Goal: Task Accomplishment & Management: Use online tool/utility

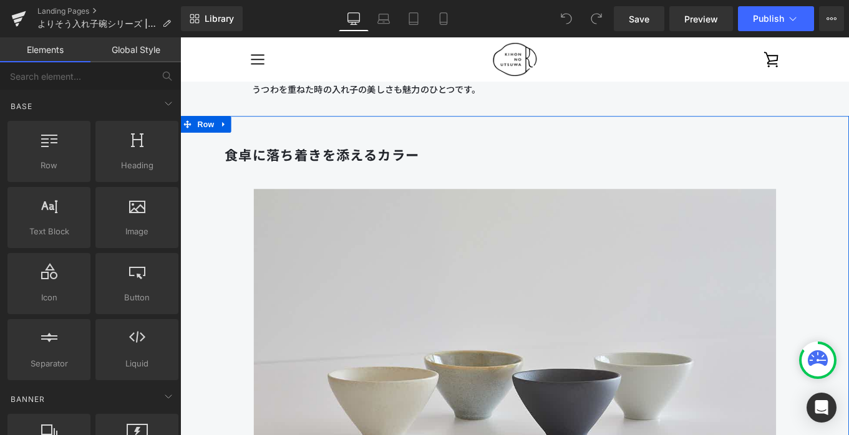
scroll to position [3002, 0]
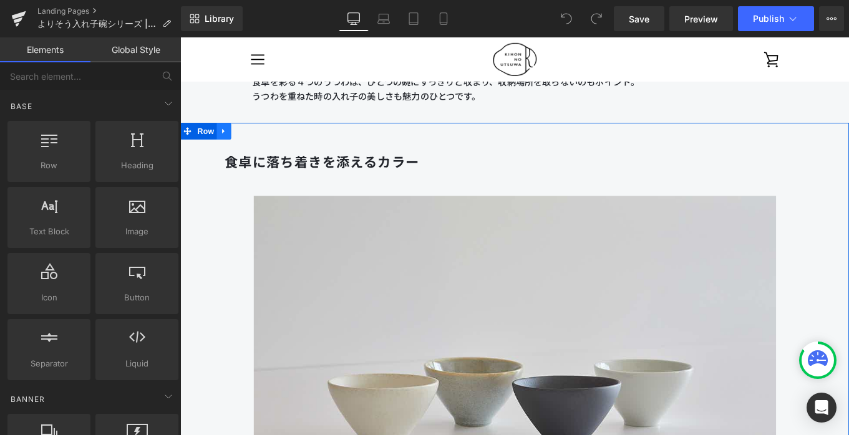
click at [230, 143] on icon at bounding box center [229, 143] width 2 height 6
click at [247, 145] on icon at bounding box center [245, 143] width 9 height 9
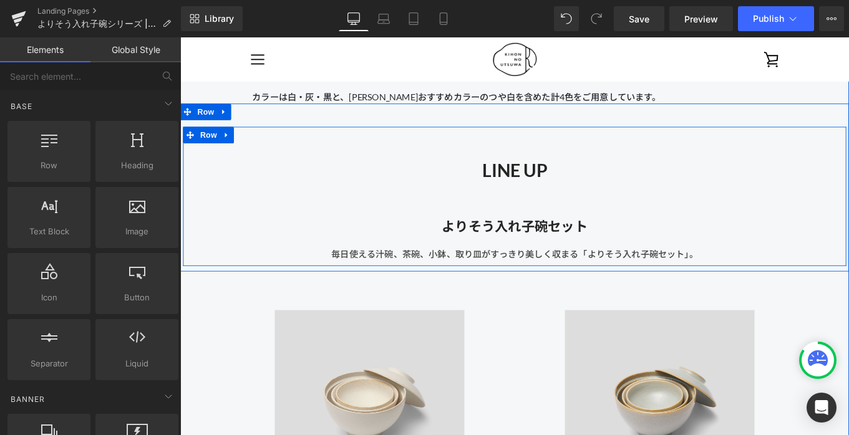
scroll to position [3527, 0]
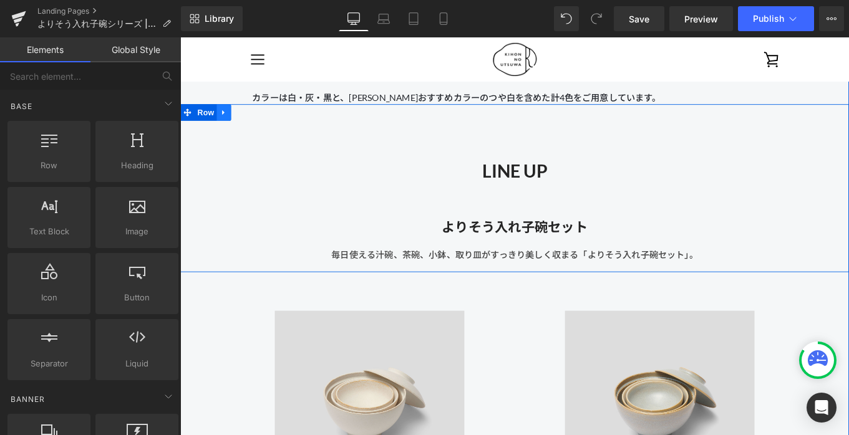
click at [231, 118] on icon at bounding box center [229, 122] width 9 height 9
click at [264, 123] on icon at bounding box center [262, 122] width 9 height 9
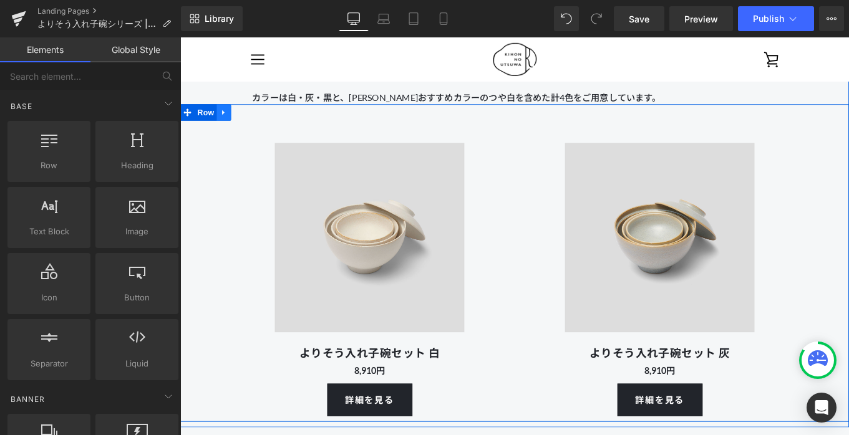
click at [230, 122] on icon at bounding box center [229, 123] width 2 height 6
click at [266, 123] on icon at bounding box center [262, 122] width 9 height 9
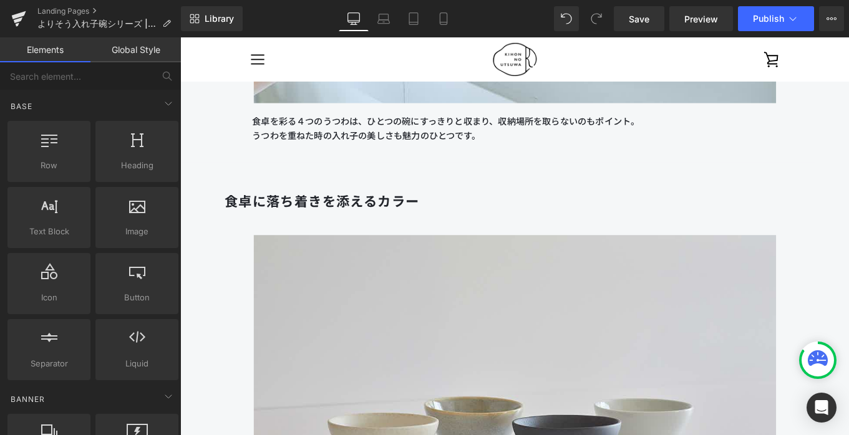
scroll to position [3042, 0]
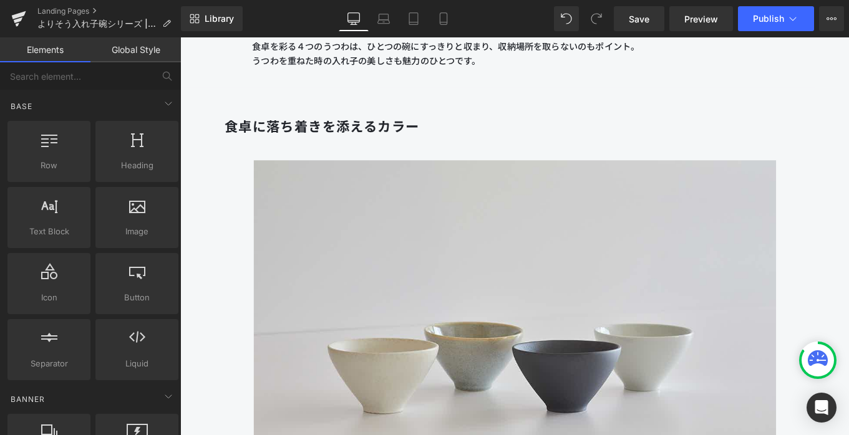
click at [327, 134] on b "食卓に落ち着きを添えるカラー" at bounding box center [340, 138] width 220 height 18
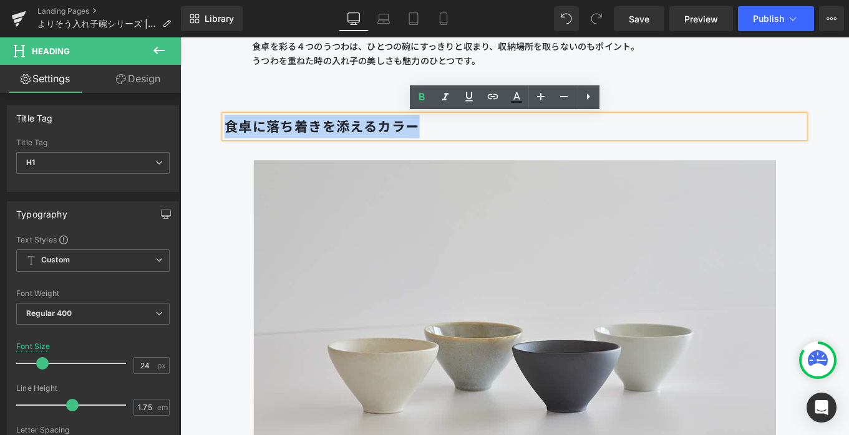
drag, startPoint x: 468, startPoint y: 142, endPoint x: 215, endPoint y: 140, distance: 253.2
click at [215, 140] on div "食卓に落ち着きを添えるカラー Heading Image カラーは白・灰・黒と、[PERSON_NAME]おすすめカラーのつや白を含めた計4色をご用意していま…" at bounding box center [557, 355] width 692 height 485
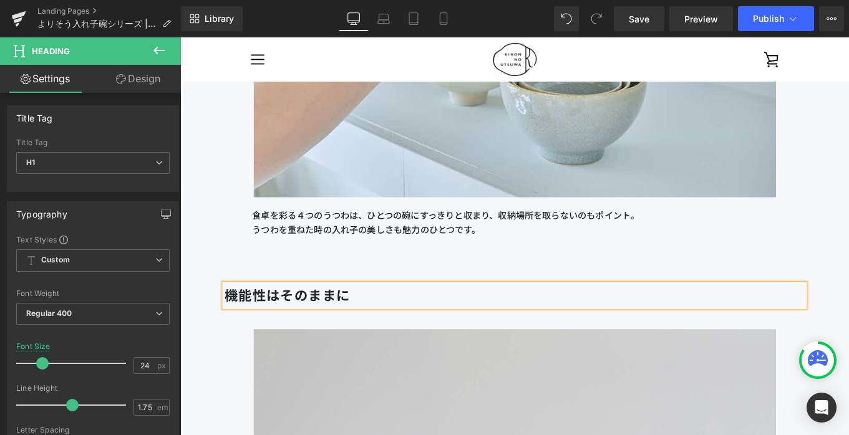
scroll to position [2849, 0]
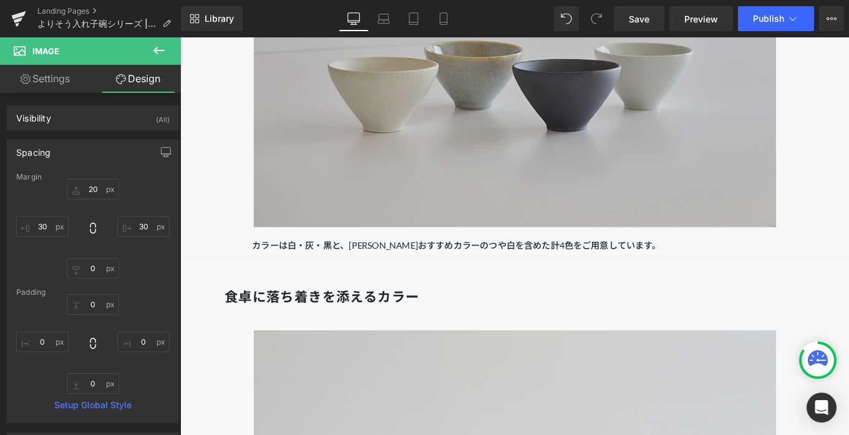
scroll to position [3411, 0]
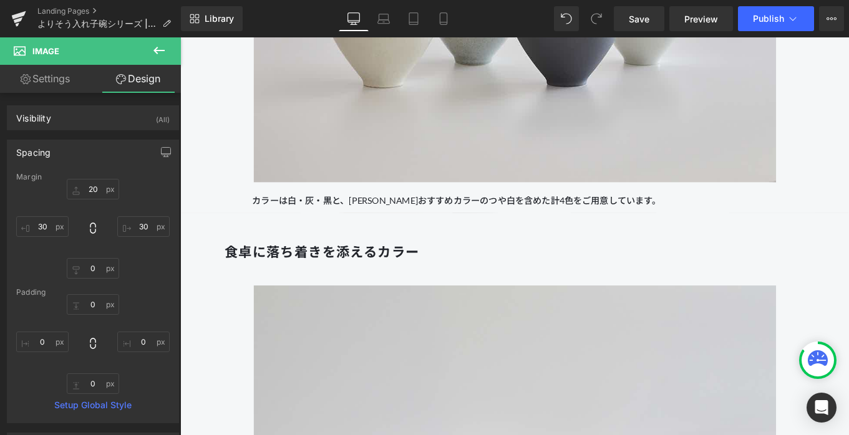
click at [180, 37] on div at bounding box center [180, 37] width 0 height 0
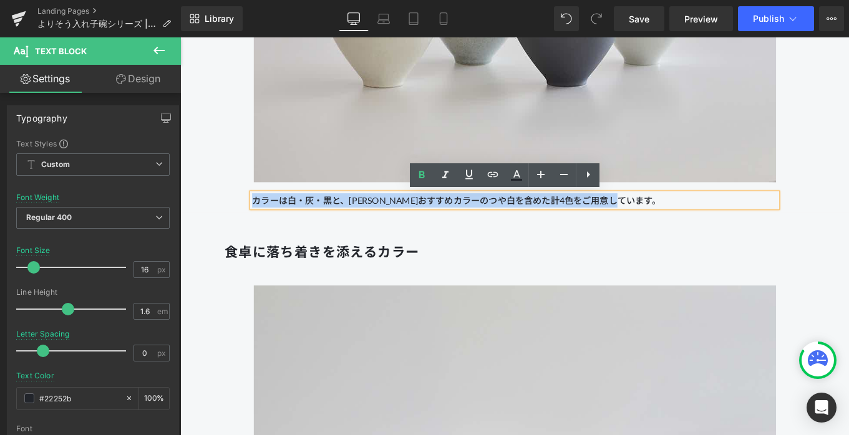
drag, startPoint x: 727, startPoint y: 216, endPoint x: 264, endPoint y: 213, distance: 462.1
click at [264, 213] on p "カラーは白・灰・黒と、[PERSON_NAME]おすすめカラーのつや白を含めた計4色をご用意しています。" at bounding box center [557, 221] width 592 height 16
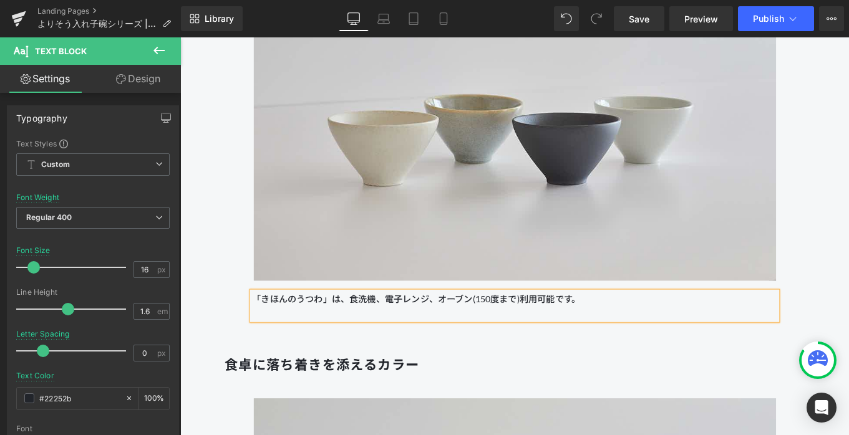
scroll to position [3328, 0]
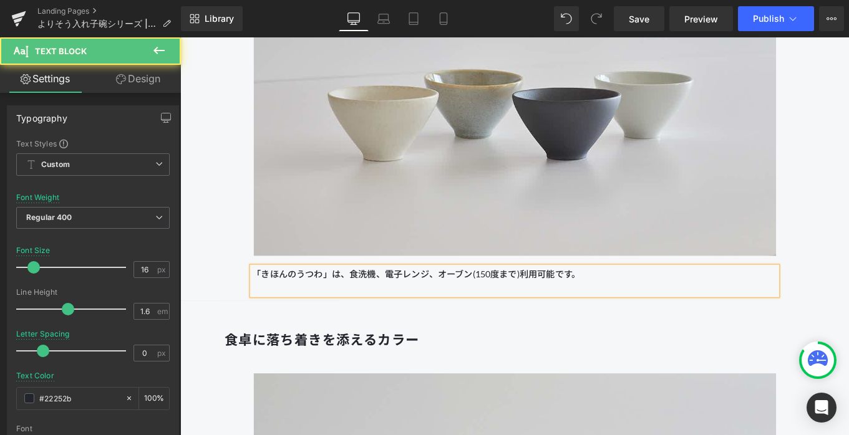
click at [619, 304] on p "「きほんのうつわ」は、食洗機、電子レンジ、オーブン(150度まで)利用可能です。" at bounding box center [557, 304] width 592 height 16
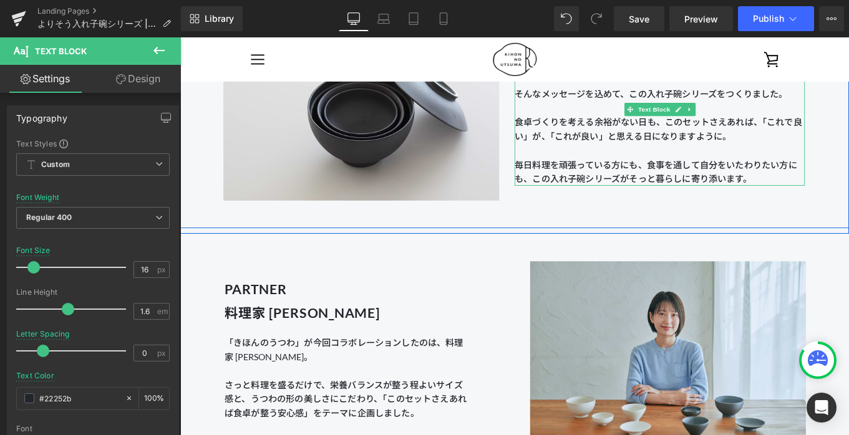
scroll to position [1102, 0]
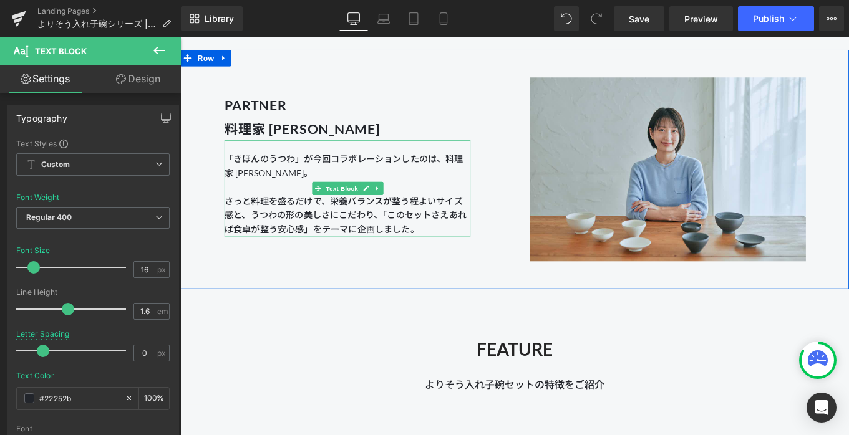
click at [356, 241] on span "「きほんのうつわ」が今回コラボレーションしたのは、料理家 [PERSON_NAME]。 さっと料理を盛るだけで、栄養バランスが整う程よいサイズ感と、うつわの形…" at bounding box center [366, 214] width 273 height 92
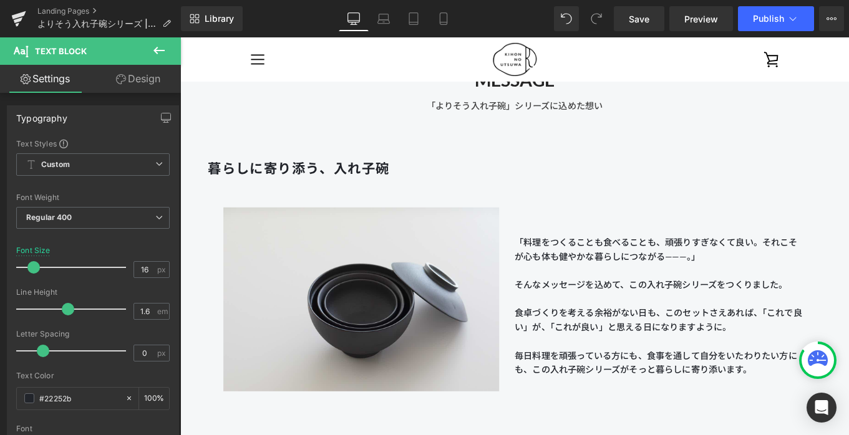
scroll to position [619, 0]
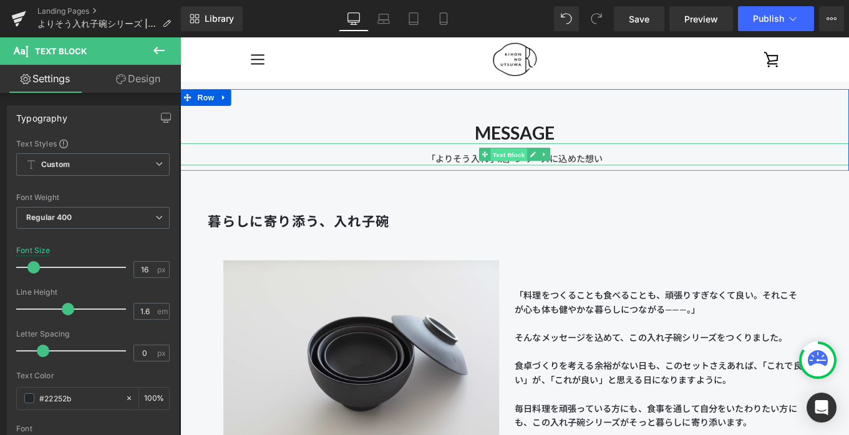
click at [560, 170] on span "Text Block" at bounding box center [550, 170] width 41 height 15
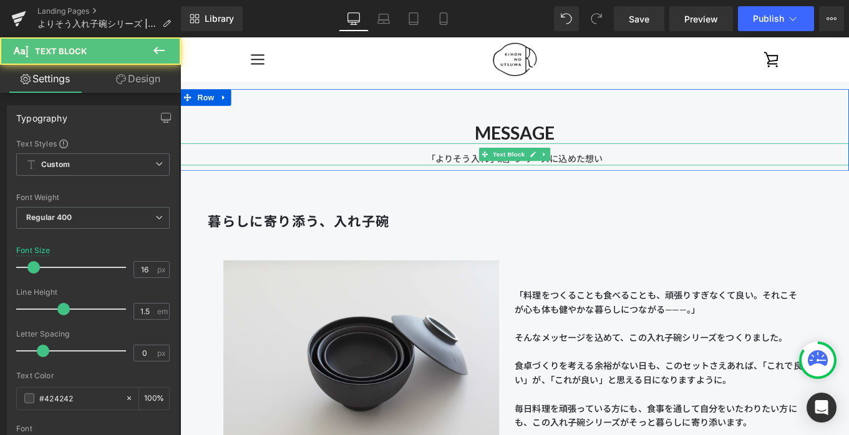
click at [627, 170] on div "「よりそう入れ子碗」シリーズに込めた想い" at bounding box center [557, 169] width 755 height 25
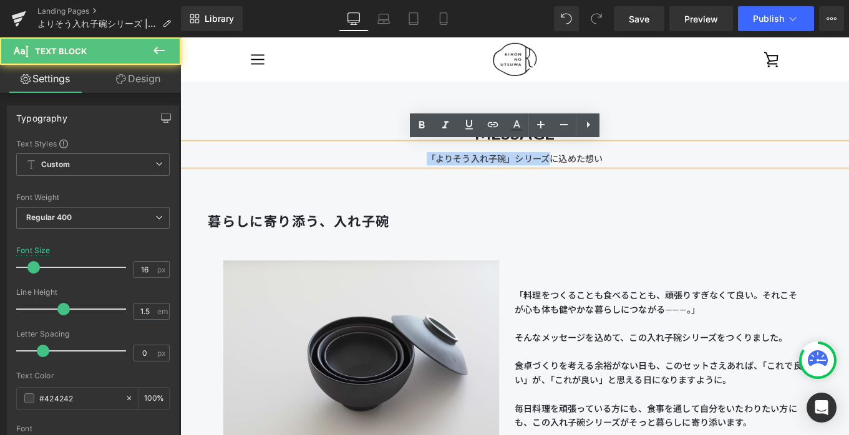
drag, startPoint x: 598, startPoint y: 173, endPoint x: 451, endPoint y: 173, distance: 147.2
click at [451, 173] on div "「よりそう入れ子碗」シリーズに込めた想い" at bounding box center [557, 169] width 755 height 25
copy div "「よりそう入れ子碗」シリーズ"
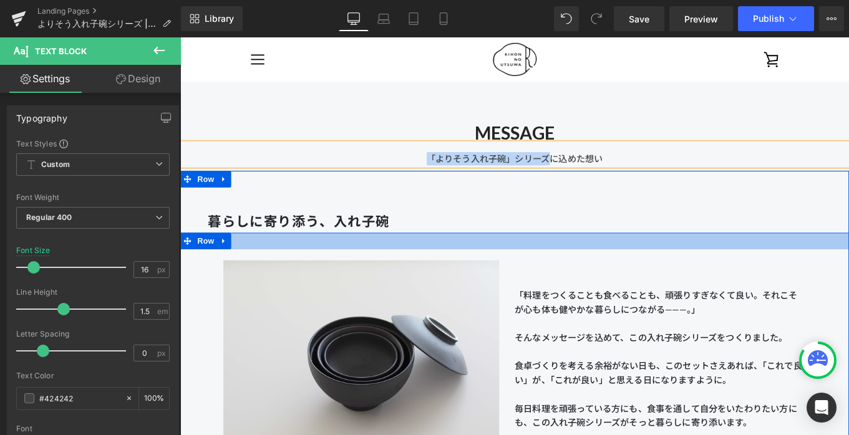
click at [520, 258] on div at bounding box center [557, 267] width 755 height 19
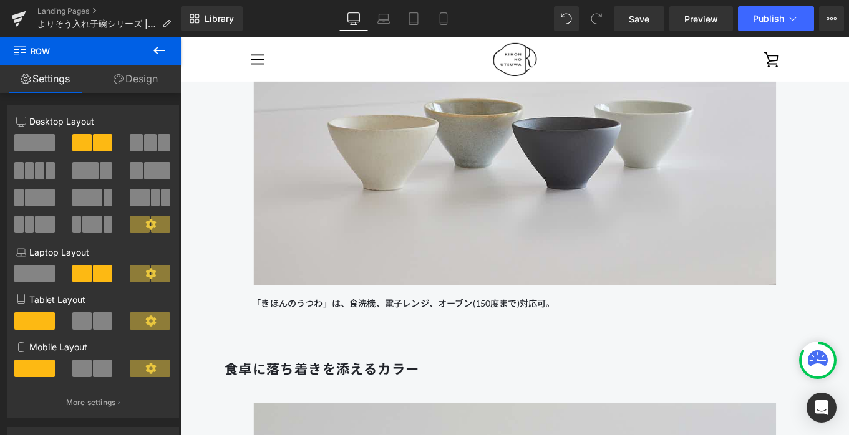
scroll to position [3290, 0]
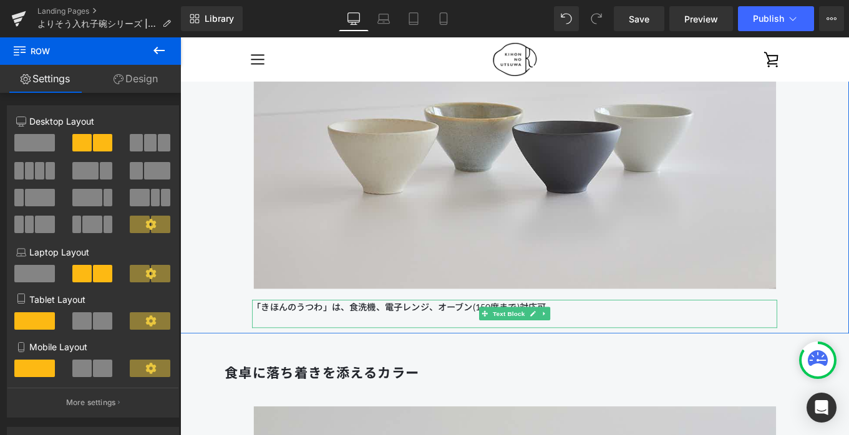
click at [614, 344] on p "「きほんのうつわ」は、食洗機、電子レンジ、オーブン(150度まで)対応可。" at bounding box center [557, 342] width 592 height 16
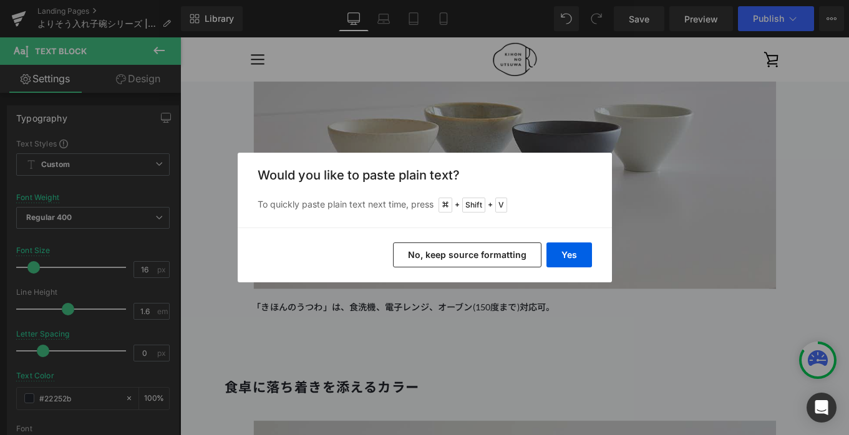
click at [519, 251] on button "No, keep source formatting" at bounding box center [467, 255] width 148 height 25
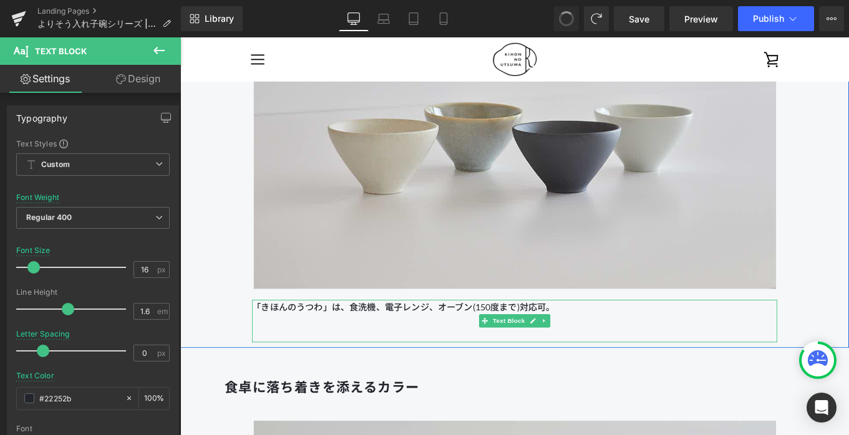
click at [430, 360] on p at bounding box center [557, 357] width 592 height 16
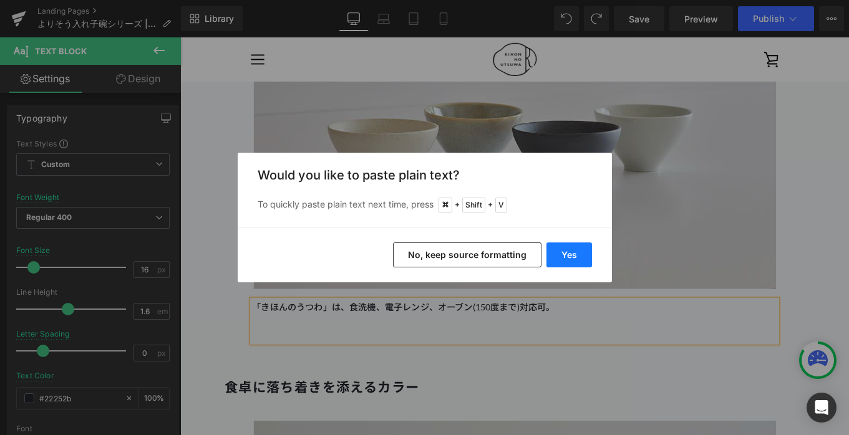
drag, startPoint x: 570, startPoint y: 256, endPoint x: 437, endPoint y: 247, distance: 133.8
click at [570, 256] on button "Yes" at bounding box center [569, 255] width 46 height 25
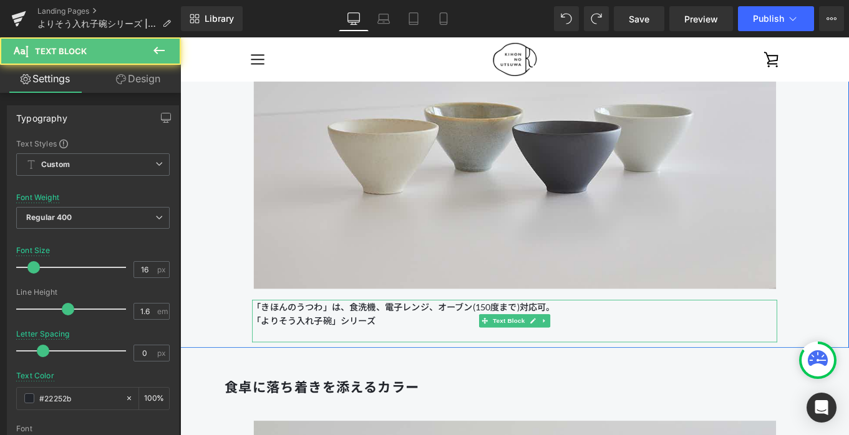
click at [471, 360] on p "「よりそう入れ子碗」シリーズ" at bounding box center [557, 357] width 592 height 16
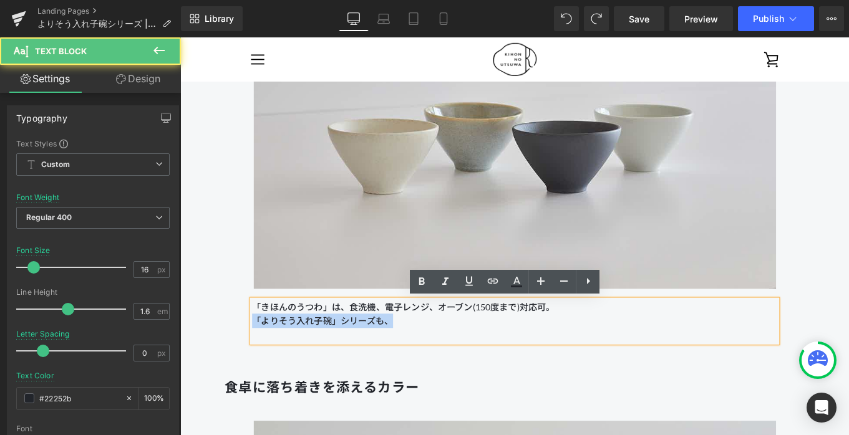
drag, startPoint x: 432, startPoint y: 357, endPoint x: 262, endPoint y: 356, distance: 170.3
click at [262, 356] on p "「よりそう入れ子碗」シリーズも、" at bounding box center [557, 357] width 592 height 16
copy p "「よりそう入れ子碗」シリーズも、"
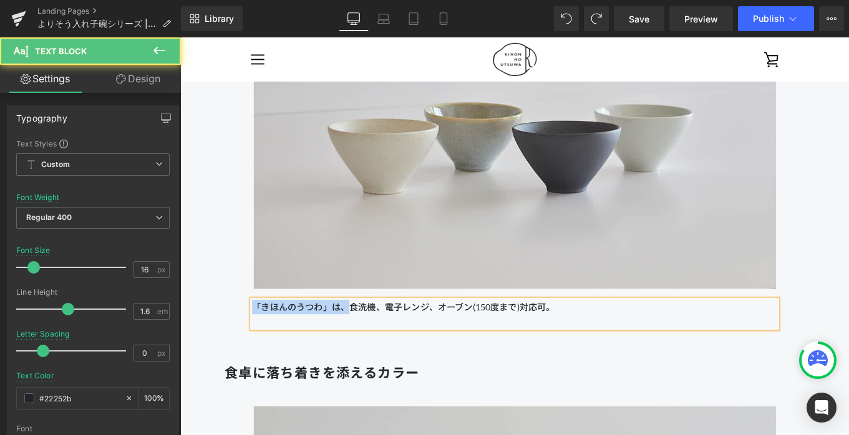
drag, startPoint x: 369, startPoint y: 344, endPoint x: 244, endPoint y: 341, distance: 125.4
click at [244, 341] on div "機能性はそのままに Heading Image 「きほんのうつわ」は、食洗機、電子レンジ、オーブン(150度まで)対応可。 Text Block" at bounding box center [557, 115] width 692 height 501
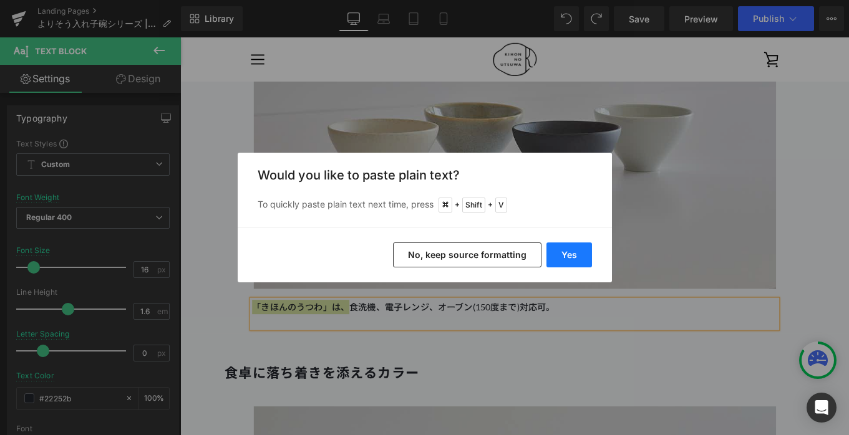
click at [571, 257] on button "Yes" at bounding box center [569, 255] width 46 height 25
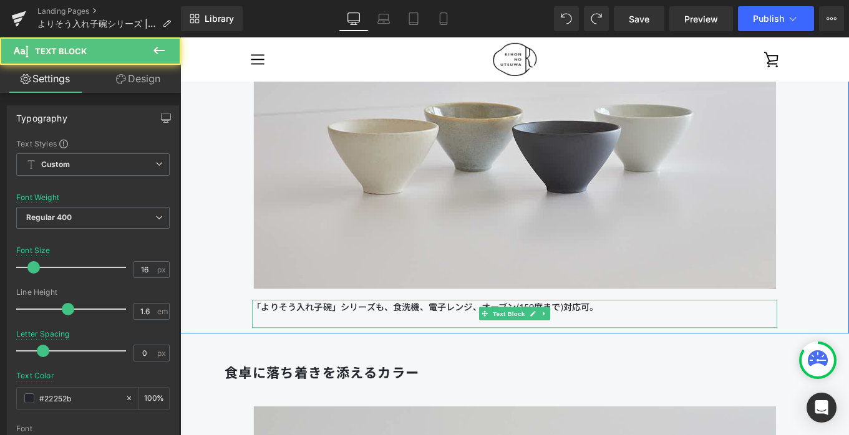
click at [641, 341] on p "「よりそう入れ子碗」シリーズも、食洗機、電子レンジ、オーブン(150度まで)対応可。" at bounding box center [557, 342] width 592 height 16
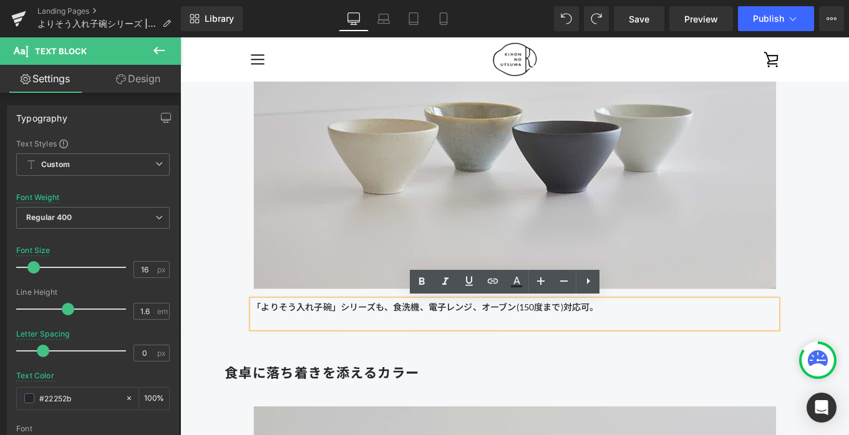
click at [642, 357] on p at bounding box center [557, 357] width 592 height 16
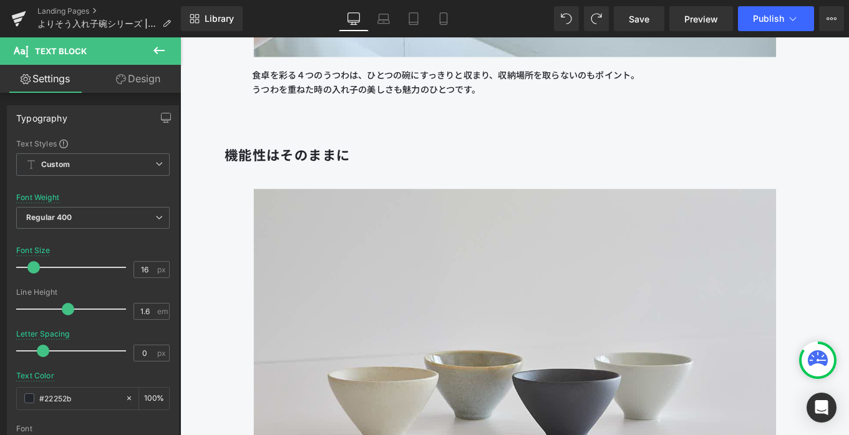
scroll to position [3019, 0]
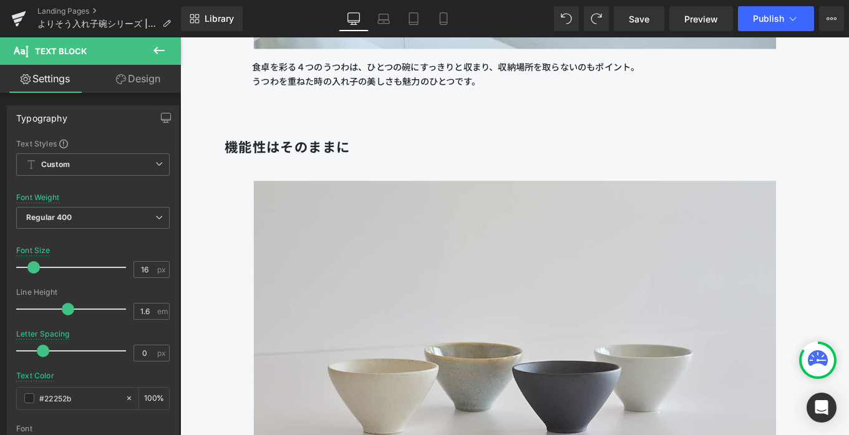
click at [380, 160] on h1 "機能性はそのままに" at bounding box center [557, 161] width 655 height 26
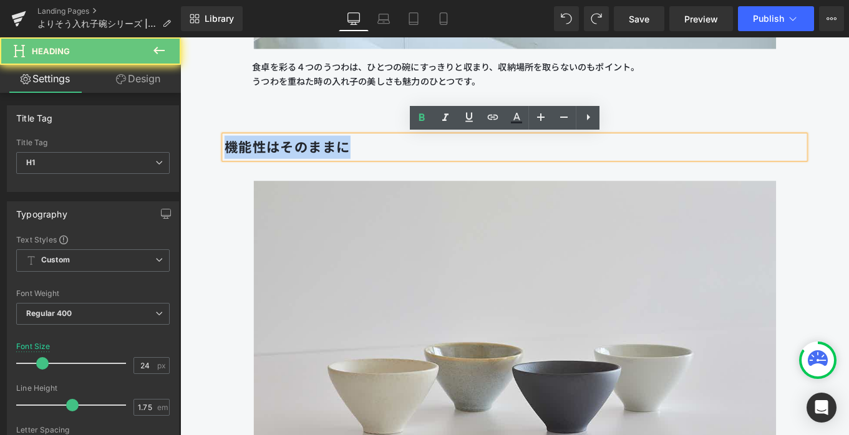
drag, startPoint x: 385, startPoint y: 162, endPoint x: 196, endPoint y: 162, distance: 189.0
click at [196, 162] on div "機能性はそのままに Heading Image 「よりそう入れ子碗」シリーズも、食洗機、電子レンジ、オーブン(150度まで)対応可。 Text Block R…" at bounding box center [557, 372] width 755 height 510
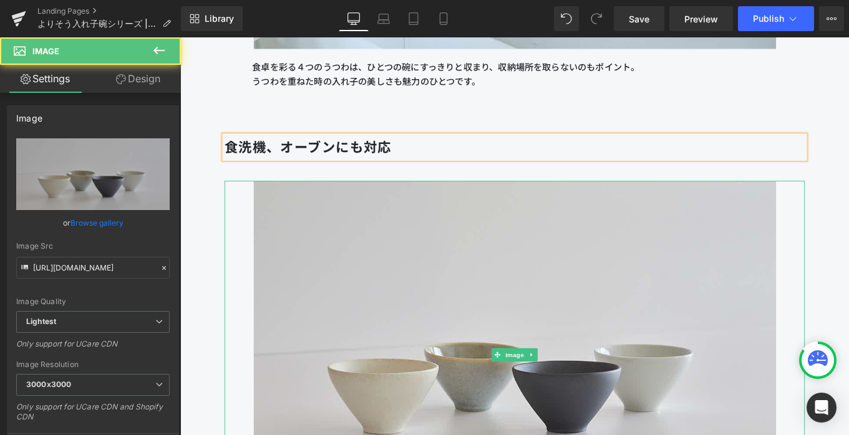
click at [243, 288] on div at bounding box center [557, 396] width 655 height 393
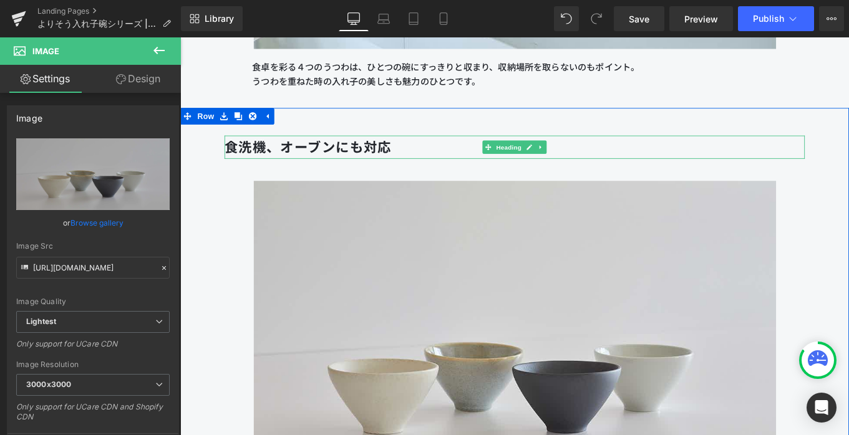
click at [307, 157] on b "食洗機、オーブンにも対応" at bounding box center [324, 161] width 188 height 18
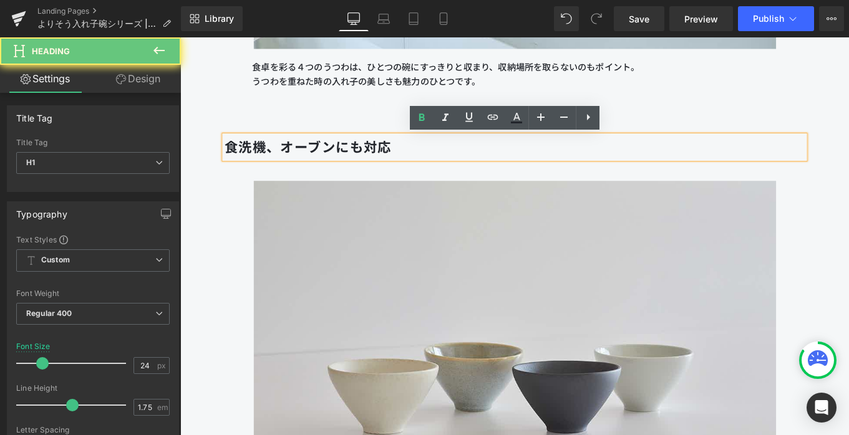
click at [293, 157] on b "食洗機、オーブンにも対応" at bounding box center [324, 161] width 188 height 18
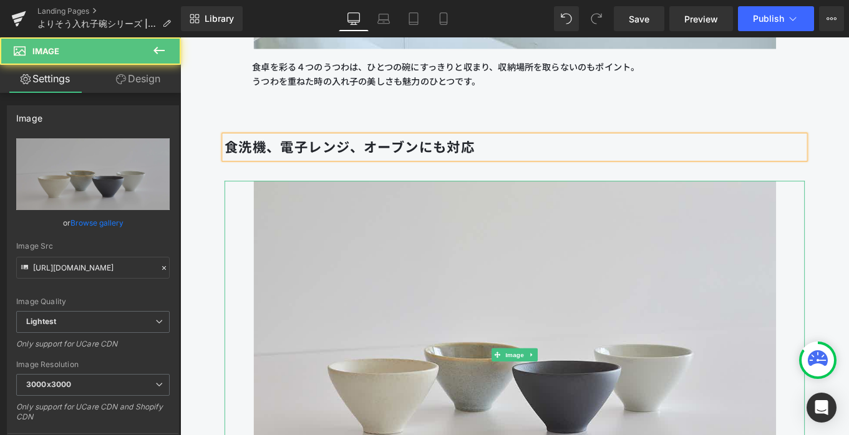
click at [240, 268] on div at bounding box center [557, 396] width 655 height 393
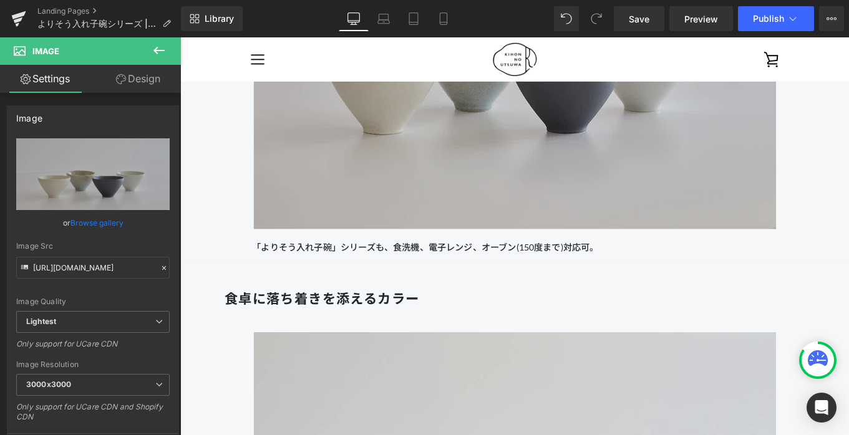
scroll to position [3345, 0]
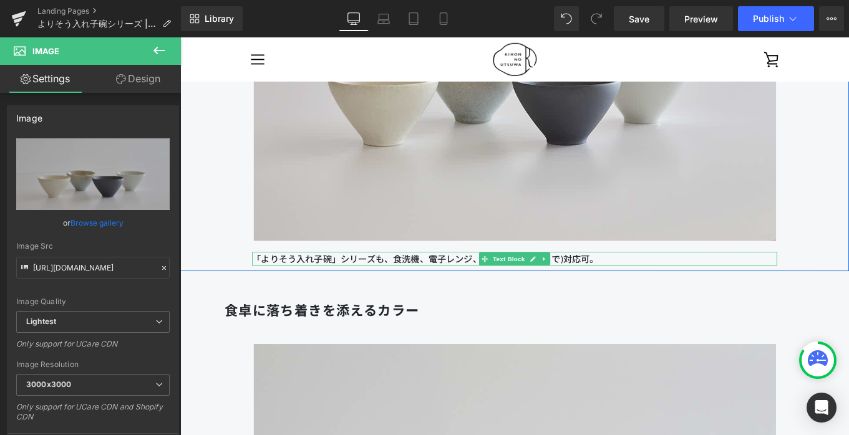
click at [638, 285] on p "「よりそう入れ子碗」シリーズも、食洗機、電子レンジ、オーブン(150度まで)対応可。" at bounding box center [557, 287] width 592 height 16
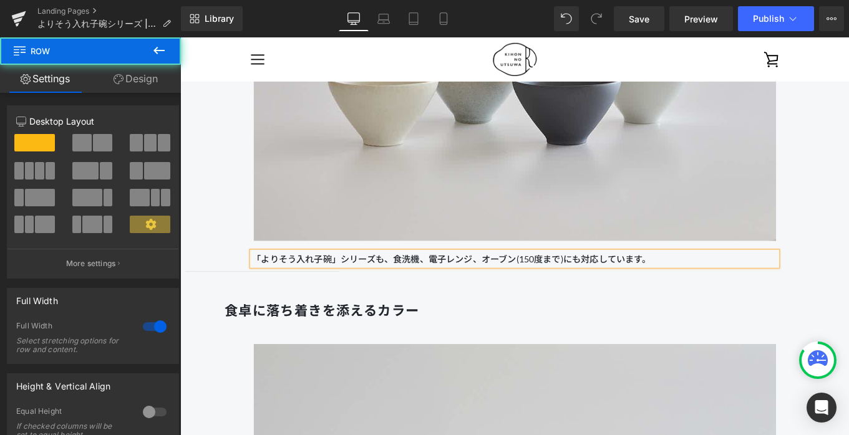
click at [848, 201] on div "食洗機、電子レンジ、オーブンにも対応 Heading Image 「よりそう入れ子碗」シリーズも、食洗機、電子レンジ、オーブン(150度まで)にも対応していま…" at bounding box center [557, 52] width 692 height 485
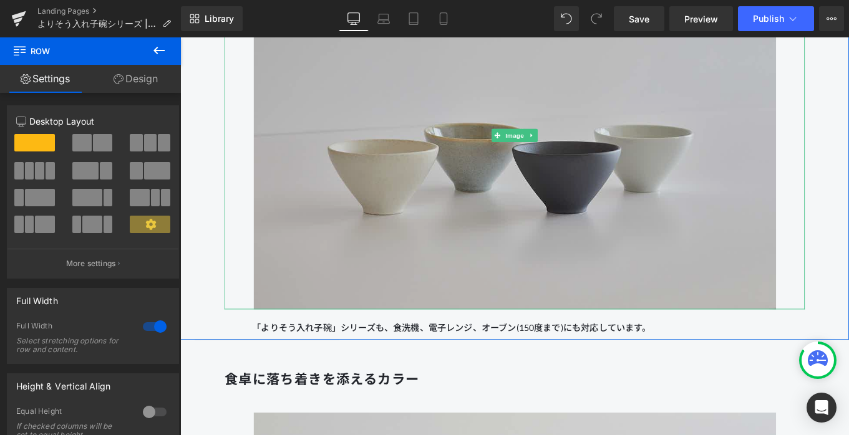
scroll to position [3375, 0]
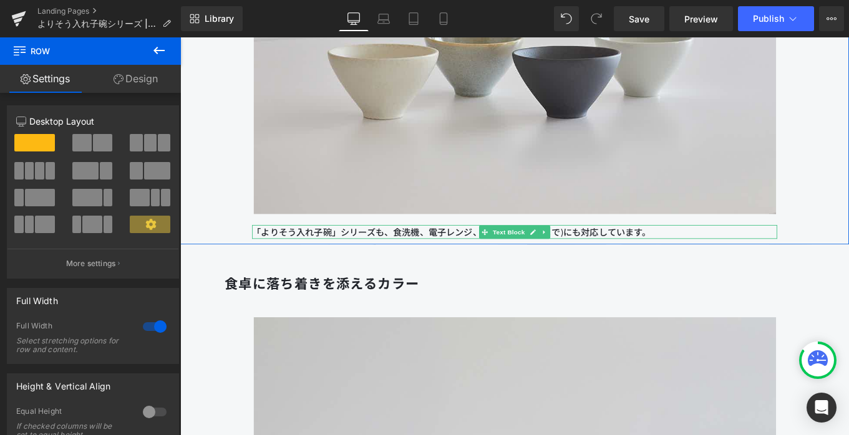
click at [409, 256] on p "「よりそう入れ子碗」シリーズも、食洗機、電子レンジ、オーブン(150度まで)にも対応しています。" at bounding box center [557, 257] width 592 height 16
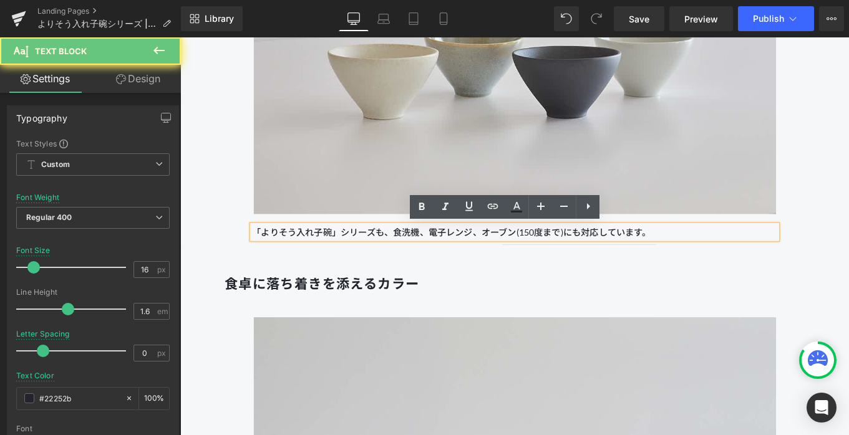
click at [420, 259] on p "「よりそう入れ子碗」シリーズも、食洗機、電子レンジ、オーブン(150度まで)にも対応しています。" at bounding box center [557, 257] width 592 height 16
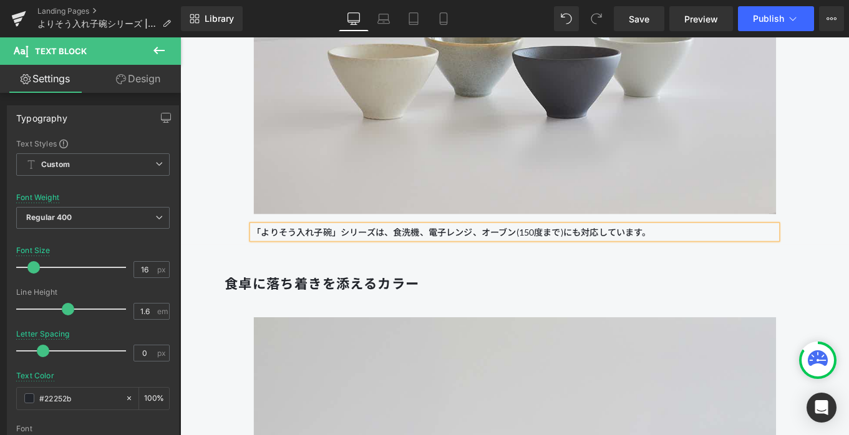
click at [848, 174] on div "食洗機、電子レンジ、オーブンにも対応 Heading Image 「よりそう入れ子碗」シリーズは、食洗機、電子レンジ、オーブン(150度まで)にも対応していま…" at bounding box center [557, 17] width 755 height 510
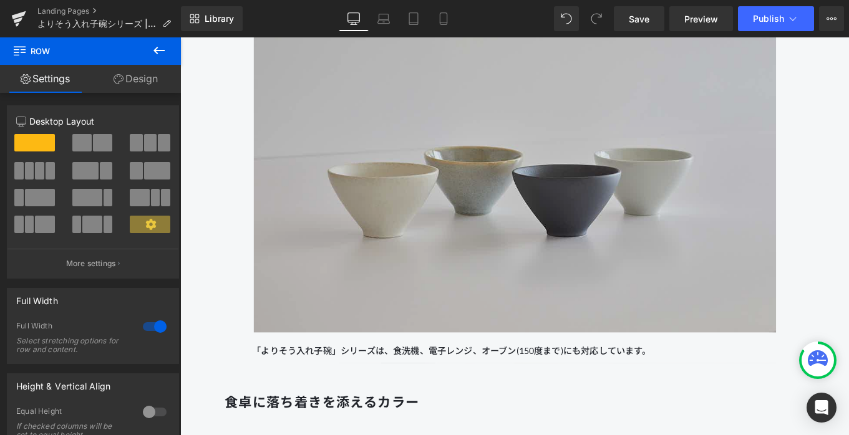
scroll to position [3242, 0]
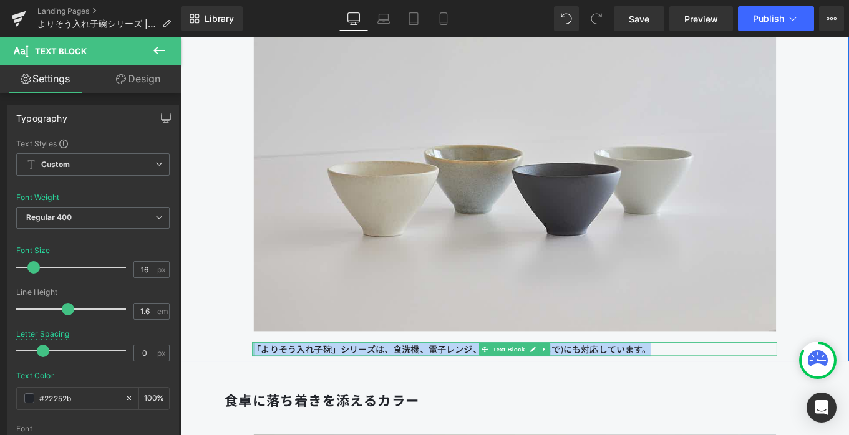
drag, startPoint x: 708, startPoint y: 387, endPoint x: 260, endPoint y: 384, distance: 448.4
click at [260, 384] on div "食洗機、電子レンジ、オーブンにも対応 Heading Image 「よりそう入れ子碗」シリーズは、食洗機、電子レンジ、オーブン(150度まで)にも対応していま…" at bounding box center [557, 155] width 692 height 485
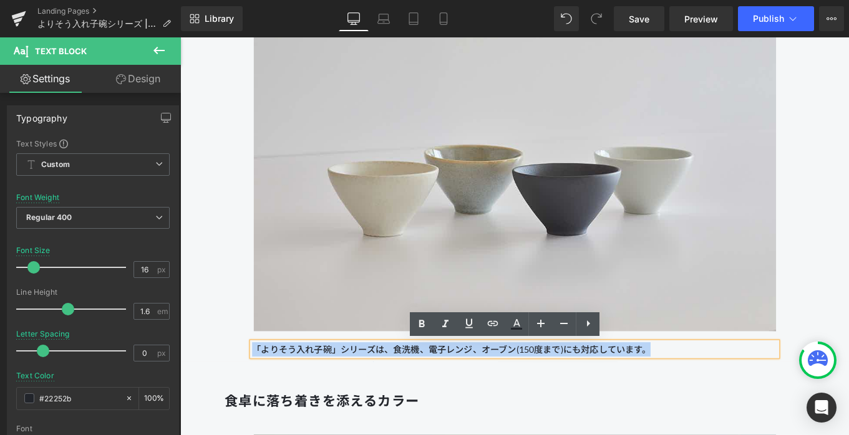
copy p "「よりそう入れ子碗」シリーズは、食洗機、電子レンジ、オーブン(150度まで)にも対応しています。"
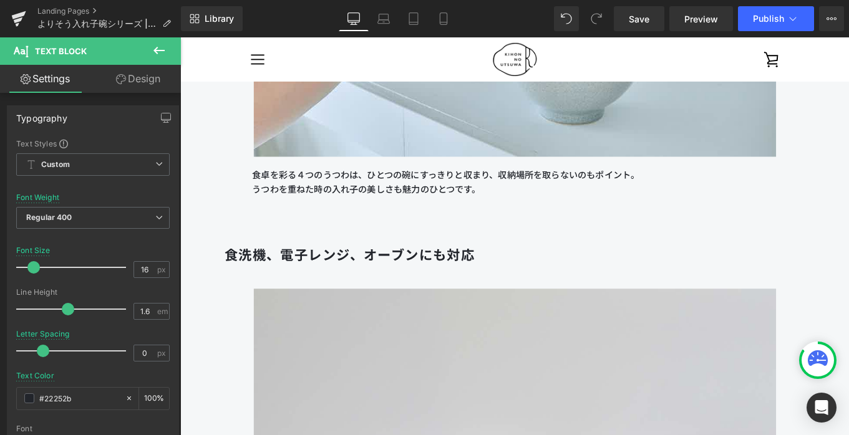
scroll to position [2881, 0]
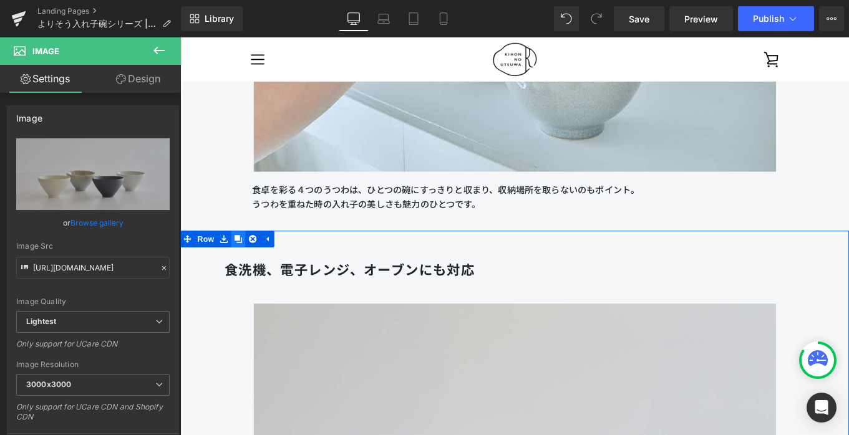
click at [253, 269] on link at bounding box center [246, 265] width 16 height 19
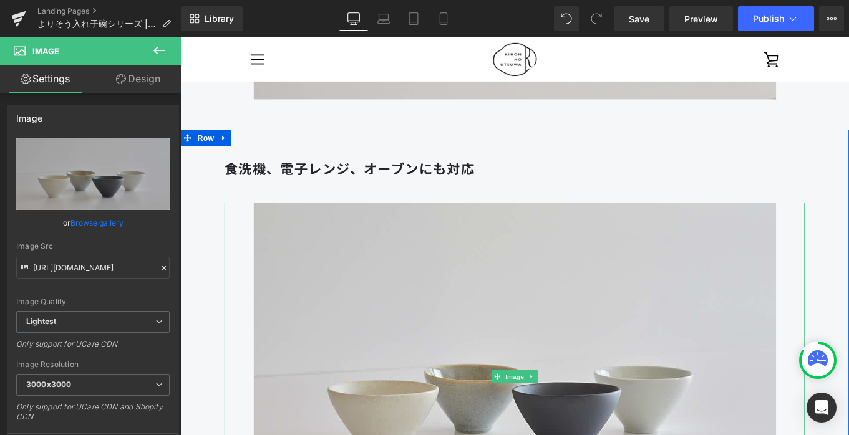
scroll to position [3494, 0]
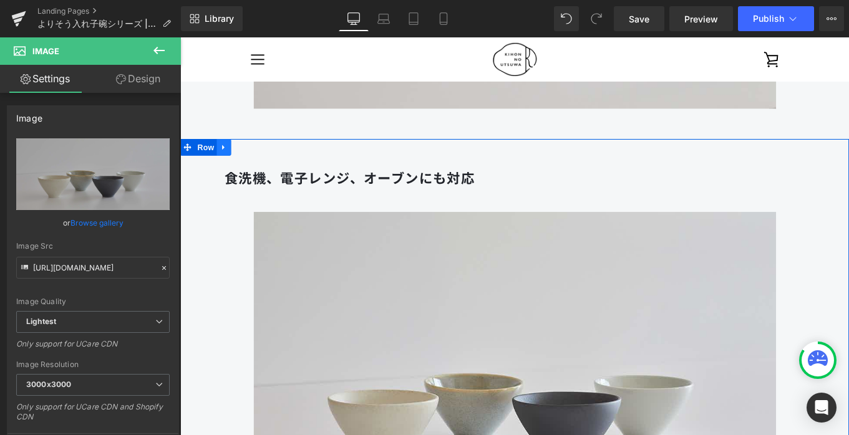
click at [231, 163] on icon at bounding box center [229, 161] width 9 height 9
click at [263, 163] on icon at bounding box center [262, 161] width 9 height 9
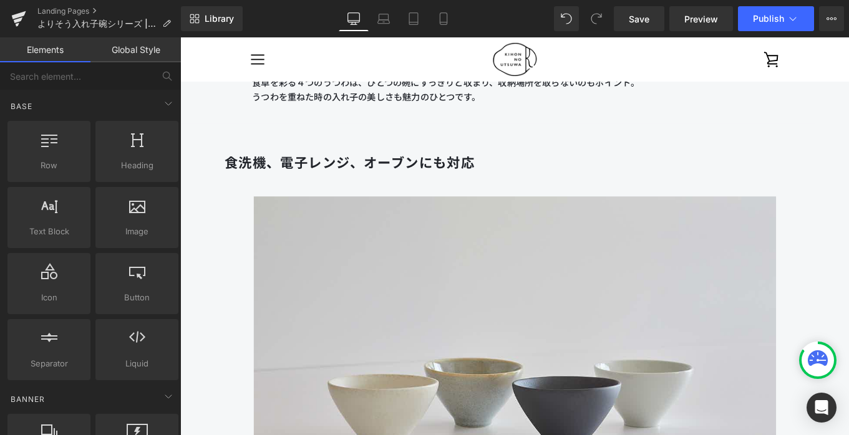
scroll to position [2960, 0]
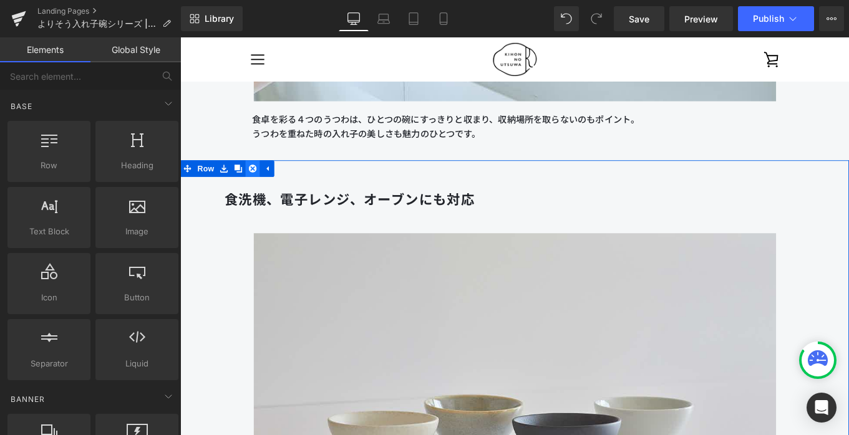
click at [264, 183] on icon at bounding box center [262, 185] width 9 height 9
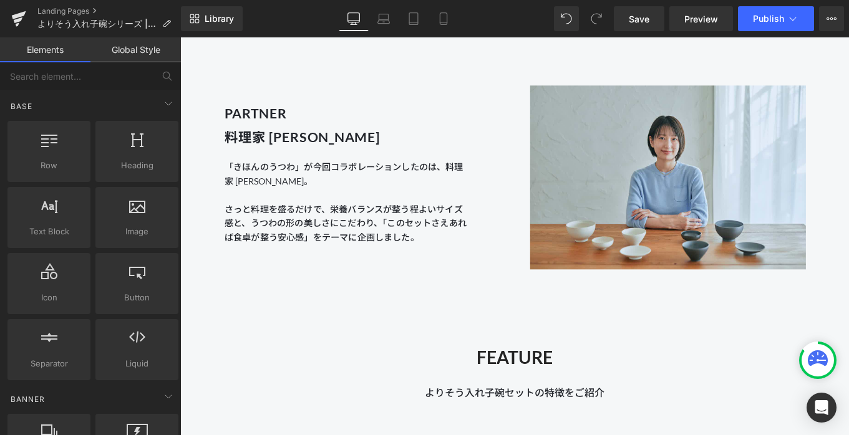
scroll to position [1094, 0]
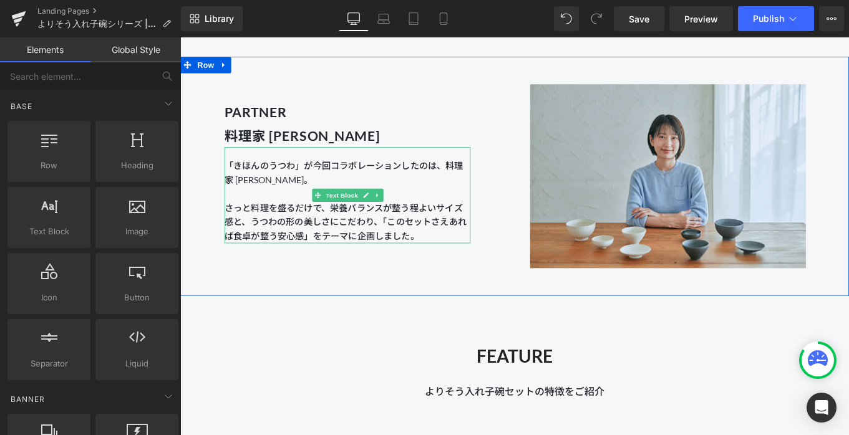
click at [462, 258] on p "「きほんのうつわ」が今回コラボレーションしたのは、料理家 [PERSON_NAME]。 さっと料理を盛るだけで、栄養バランスが整う程よいサイズ感と、うつわの形…" at bounding box center [369, 222] width 278 height 96
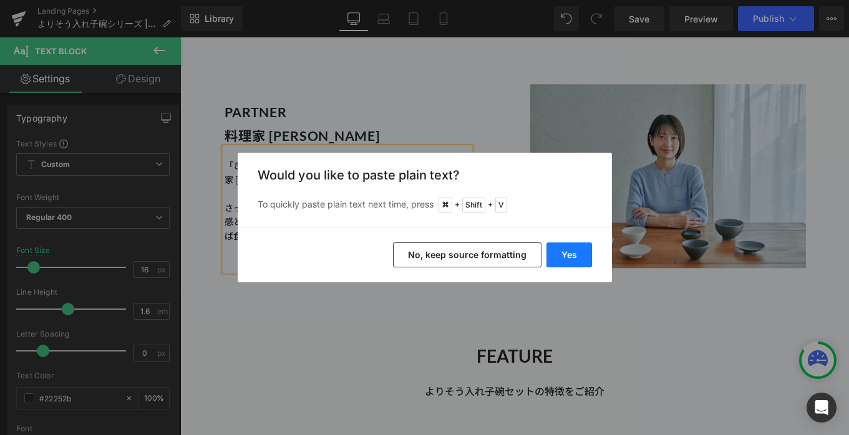
click at [571, 251] on button "Yes" at bounding box center [569, 255] width 46 height 25
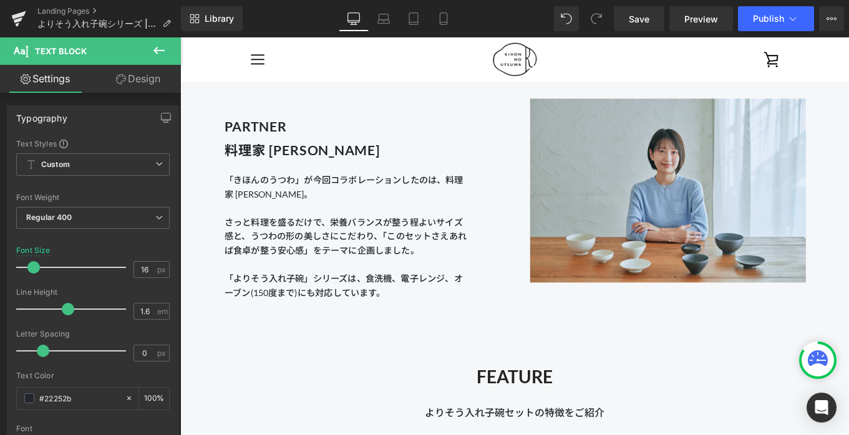
scroll to position [1071, 0]
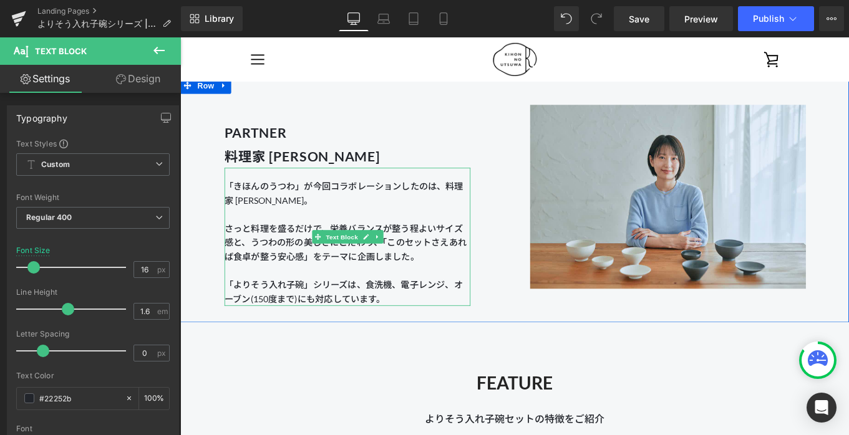
click at [391, 317] on span "「きほんのうつわ」が今回コラボレーションしたのは、料理家 [PERSON_NAME]。 さっと料理を盛るだけで、栄養バランスが整う程よいサイズ感と、うつわの形…" at bounding box center [366, 269] width 273 height 140
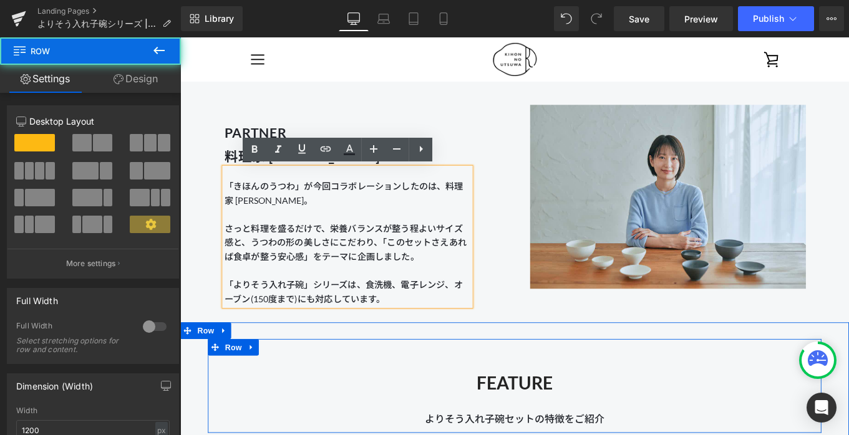
click at [453, 385] on div "FEATURE Heading よりそう入れ子碗セットの特徴をご紹介 Text Block Row" at bounding box center [557, 431] width 692 height 106
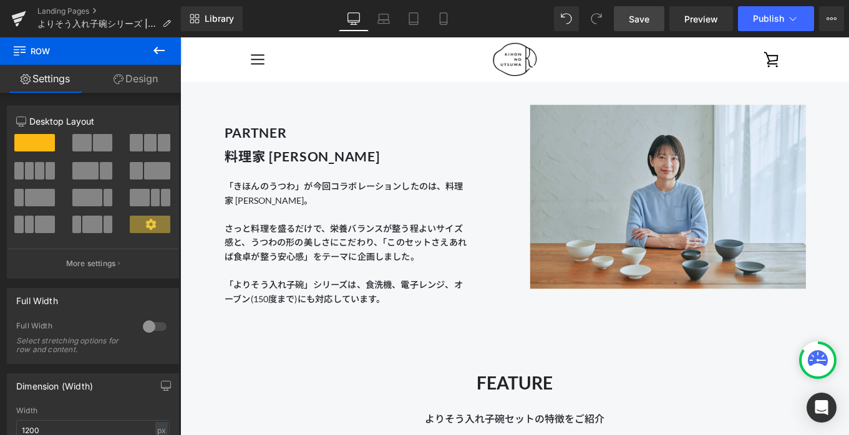
click at [639, 23] on span "Save" at bounding box center [639, 18] width 21 height 13
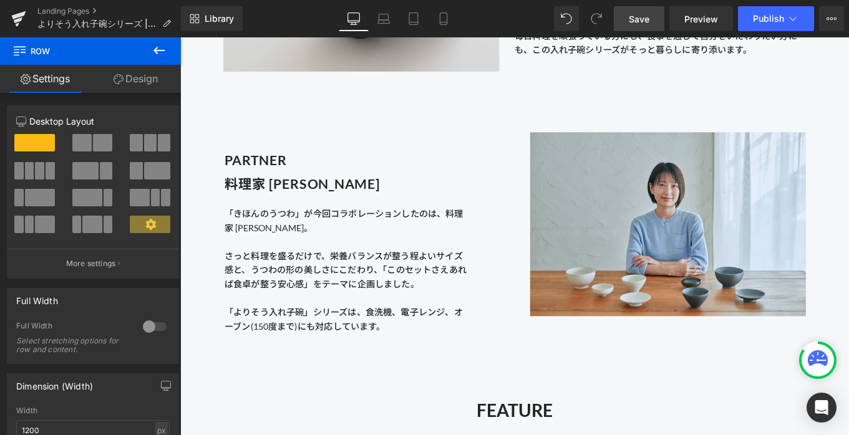
scroll to position [1050, 0]
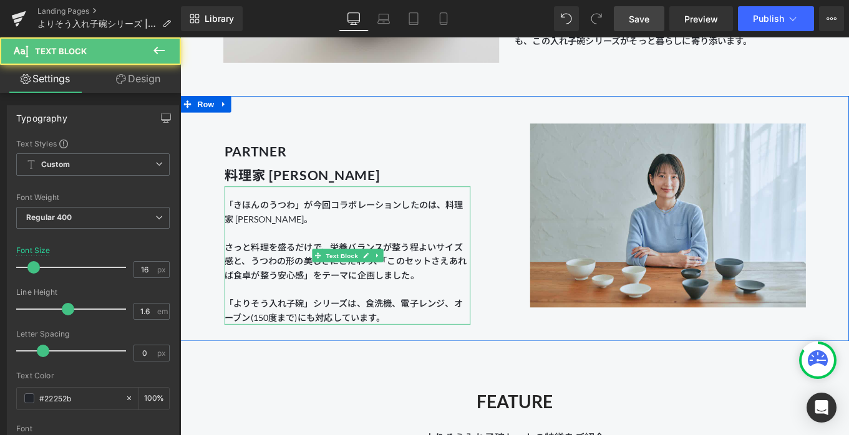
click at [408, 337] on span "「きほんのうつわ」が今回コラボレーションしたのは、料理家 [PERSON_NAME]。 さっと料理を盛るだけで、栄養バランスが整う程よいサイズ感と、うつわの形…" at bounding box center [366, 290] width 273 height 140
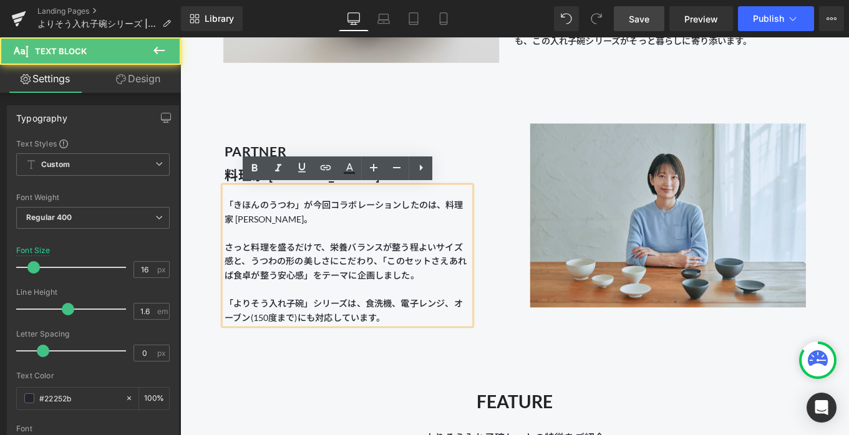
click at [378, 336] on span "「きほんのうつわ」が今回コラボレーションしたのは、料理家 [PERSON_NAME]。 さっと料理を盛るだけで、栄養バランスが整う程よいサイズ感と、うつわの形…" at bounding box center [366, 290] width 273 height 140
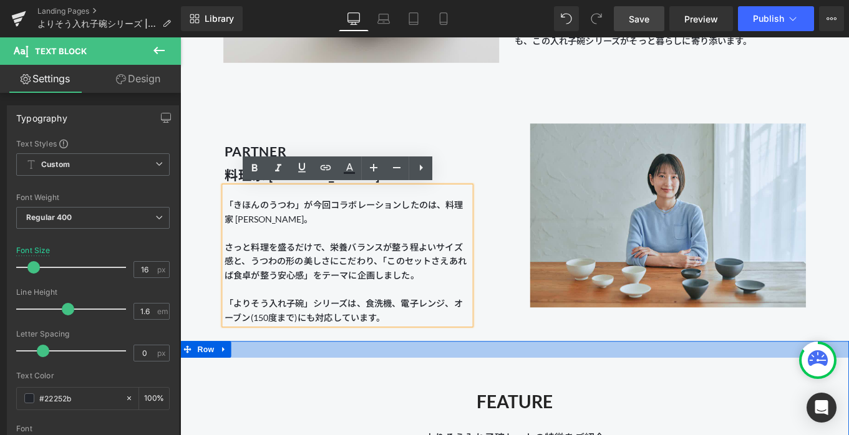
click at [416, 396] on div at bounding box center [557, 389] width 755 height 19
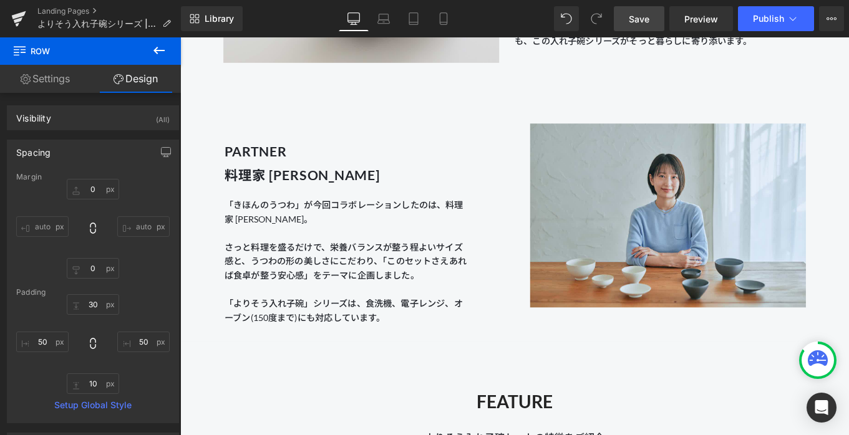
click at [641, 17] on span "Save" at bounding box center [639, 18] width 21 height 13
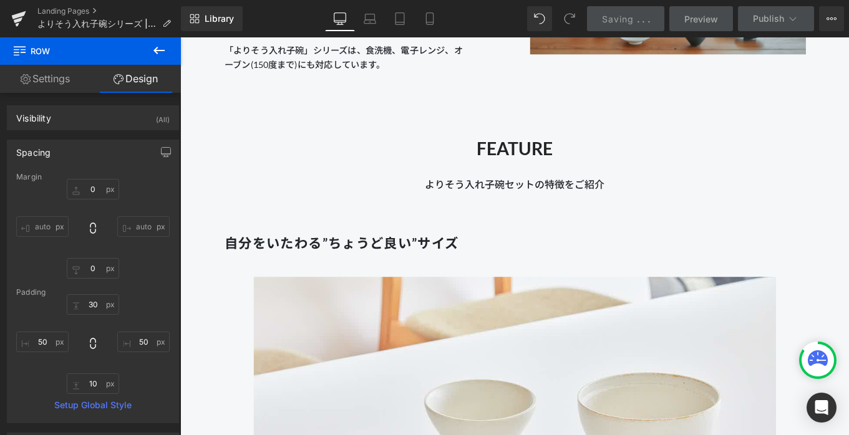
scroll to position [1545, 0]
